Goal: Transaction & Acquisition: Purchase product/service

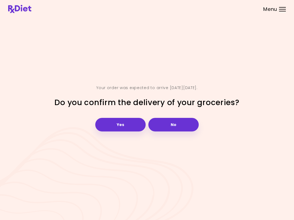
click at [108, 0] on header at bounding box center [147, 9] width 294 height 18
click at [130, 124] on button "Yes" at bounding box center [120, 125] width 50 height 14
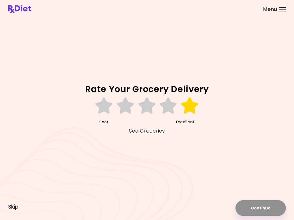
click at [189, 110] on icon at bounding box center [189, 106] width 19 height 16
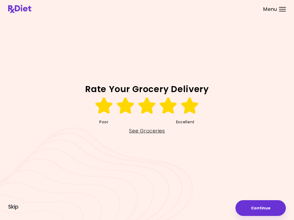
click at [220, 205] on button "Continue" at bounding box center [260, 209] width 50 height 16
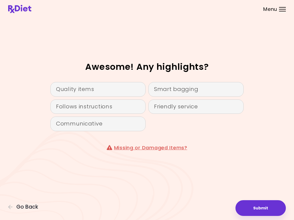
click at [130, 80] on div "Awesome! Any highlights? Quality items Smart bagging Follows instructions Frien…" at bounding box center [147, 110] width 278 height 183
click at [127, 85] on div "Quality items" at bounding box center [97, 89] width 95 height 15
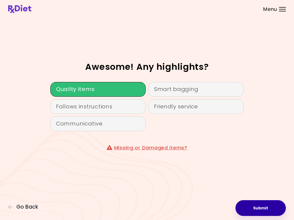
click at [220, 201] on button "Submit" at bounding box center [260, 209] width 50 height 16
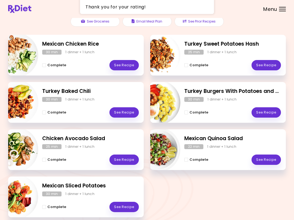
scroll to position [87, 0]
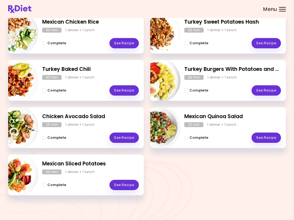
click at [220, 7] on div at bounding box center [282, 7] width 7 height 1
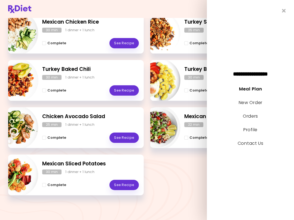
click at [220, 101] on link "New Order" at bounding box center [250, 103] width 24 height 6
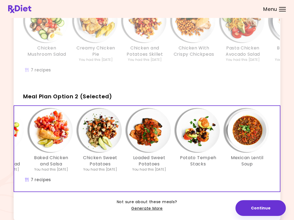
scroll to position [0, 94]
click at [220, 134] on img "Info - Mexican Lentil Soup - Meal Plan Option 2 (Selected)" at bounding box center [247, 131] width 44 height 44
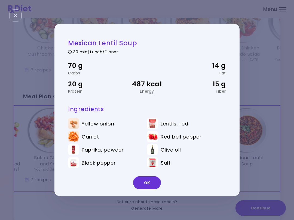
click at [154, 182] on button "OK" at bounding box center [147, 183] width 28 height 13
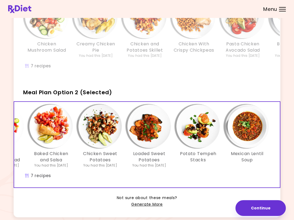
scroll to position [90, 0]
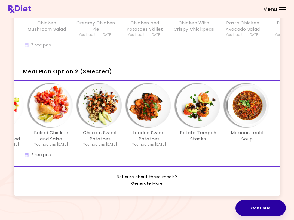
click at [220, 208] on button "Continue" at bounding box center [260, 209] width 50 height 16
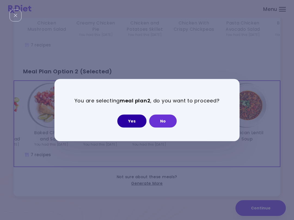
click at [129, 122] on button "Yes" at bounding box center [131, 121] width 29 height 13
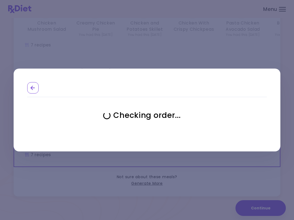
select select "**********"
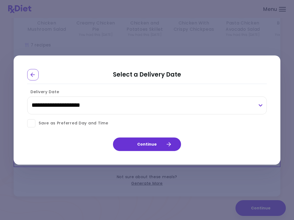
click at [158, 145] on button "Continue" at bounding box center [147, 145] width 68 height 14
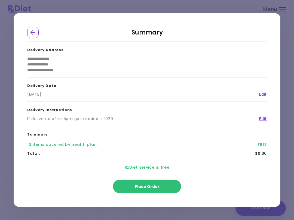
click at [151, 185] on span "Place Order" at bounding box center [147, 186] width 25 height 5
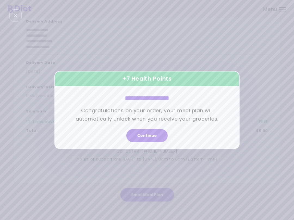
scroll to position [57, 0]
click at [153, 136] on button "Continue" at bounding box center [146, 136] width 41 height 13
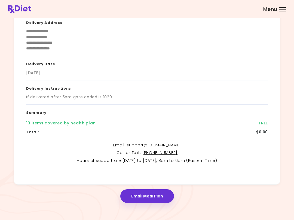
click at [166, 143] on link "support@ [DOMAIN_NAME]" at bounding box center [154, 145] width 54 height 5
click at [220, 11] on div at bounding box center [282, 11] width 7 height 1
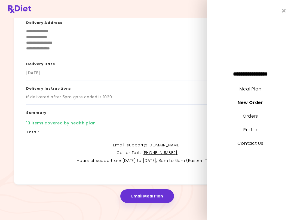
click at [220, 113] on link "Orders" at bounding box center [250, 116] width 15 height 6
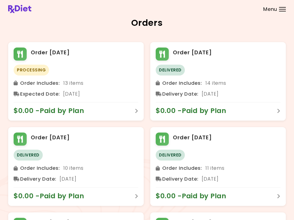
click at [220, 13] on header at bounding box center [147, 9] width 294 height 18
click at [220, 10] on div "Menu" at bounding box center [282, 9] width 7 height 4
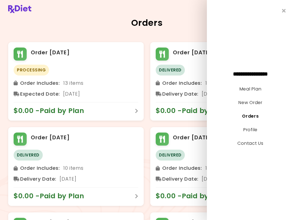
click at [220, 141] on link "Contact Us" at bounding box center [250, 143] width 26 height 6
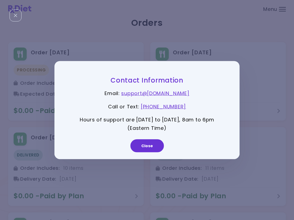
click at [172, 96] on link "support@ [DOMAIN_NAME]" at bounding box center [155, 93] width 68 height 7
